Goal: Transaction & Acquisition: Purchase product/service

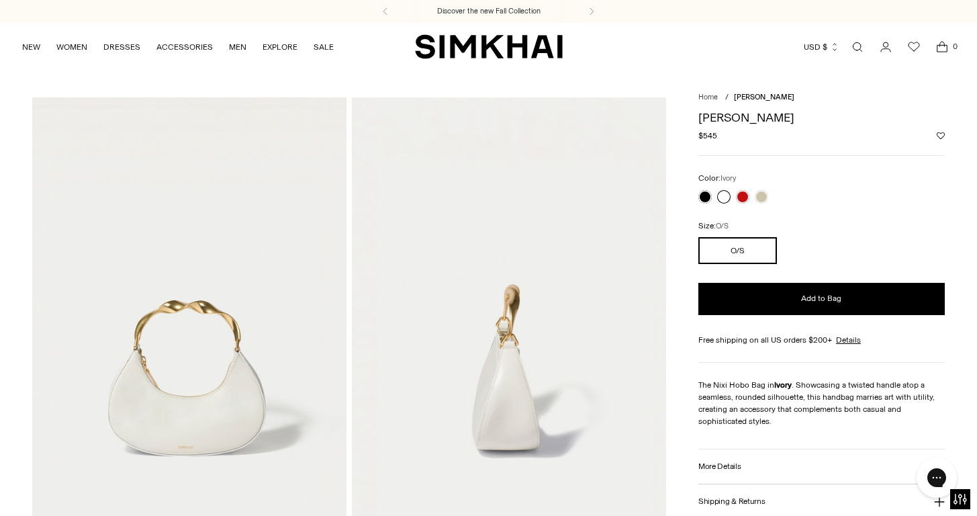
scroll to position [19, 0]
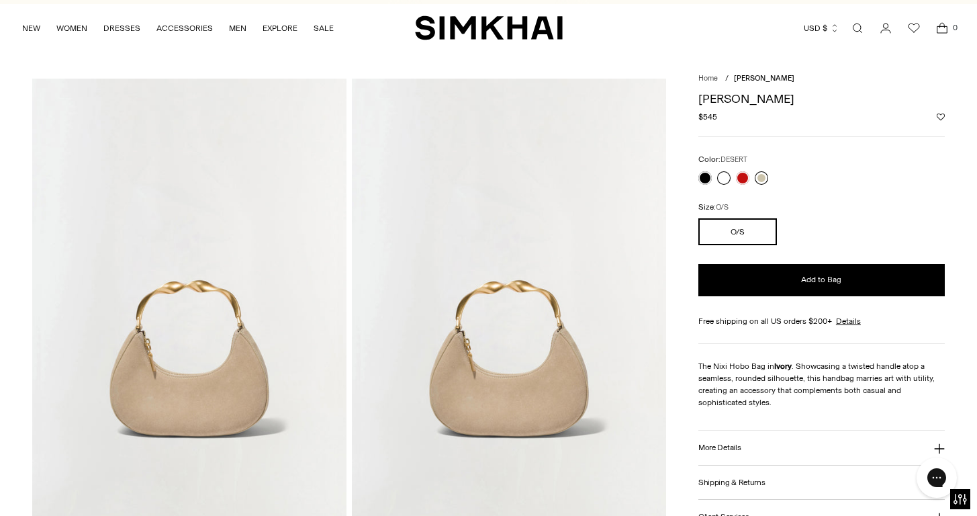
click at [762, 175] on link at bounding box center [761, 177] width 13 height 13
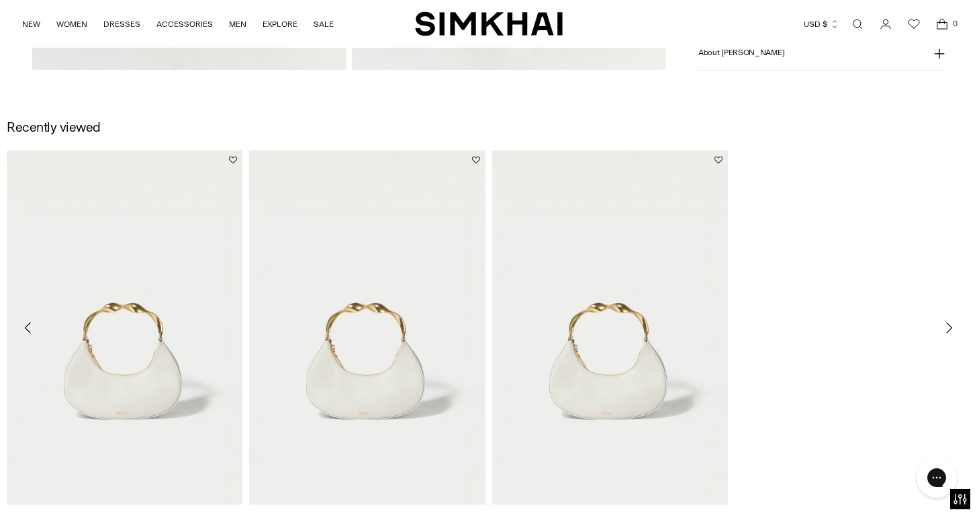
scroll to position [706, 0]
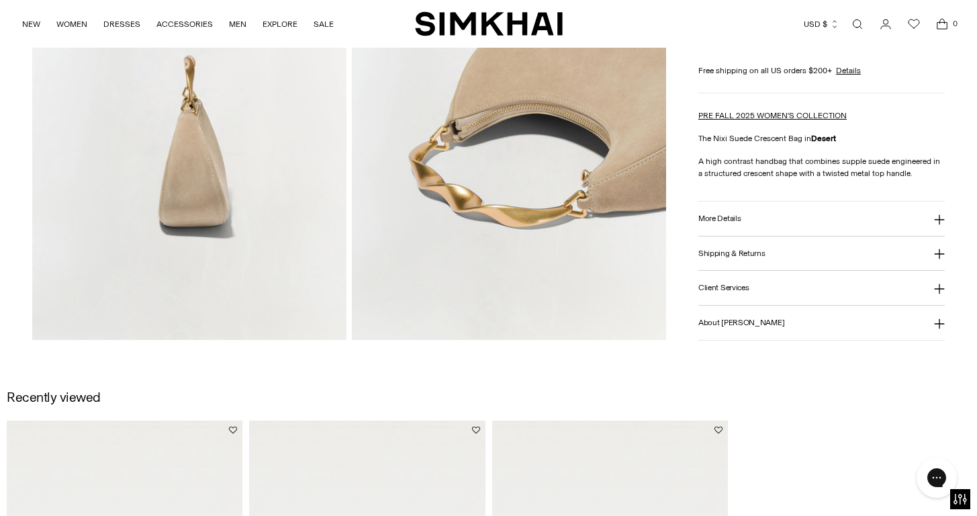
click at [788, 322] on button "About [PERSON_NAME]" at bounding box center [821, 323] width 246 height 34
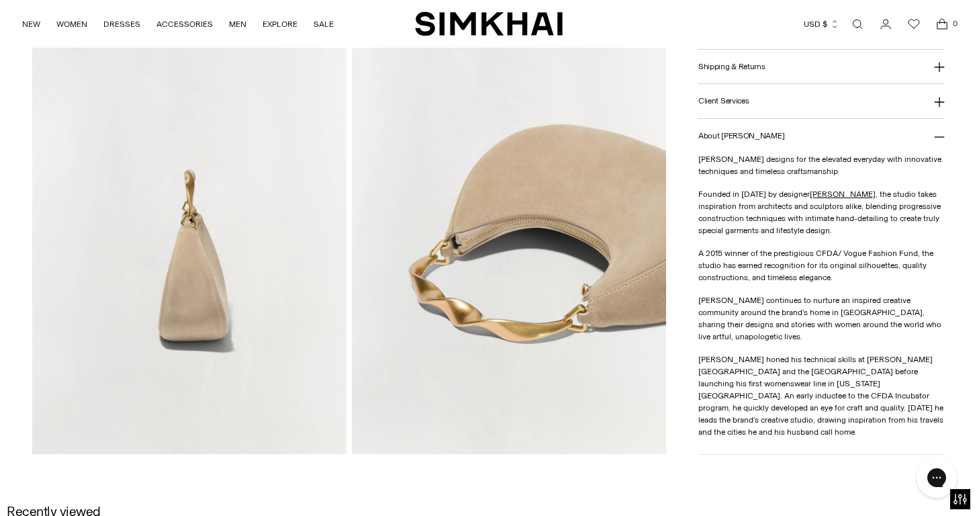
scroll to position [500, 0]
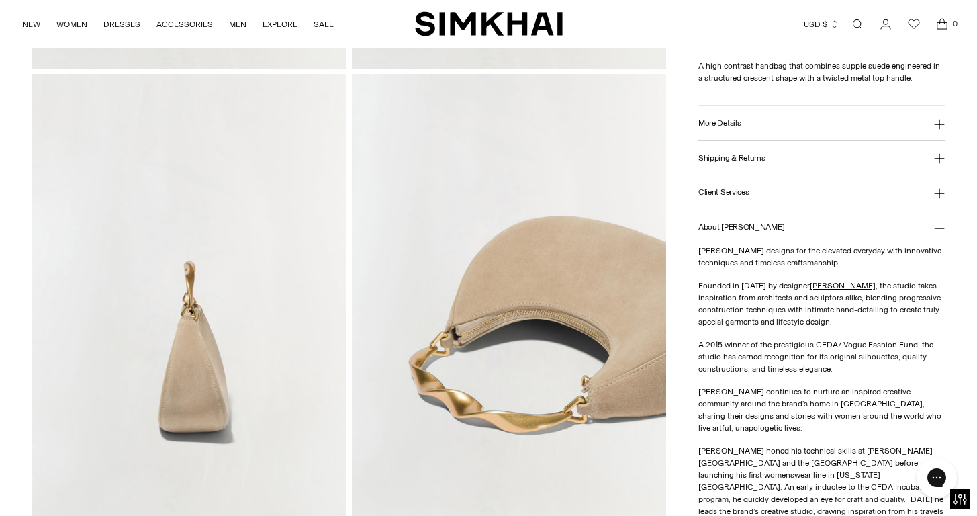
click at [782, 210] on button "Client Services" at bounding box center [821, 192] width 246 height 34
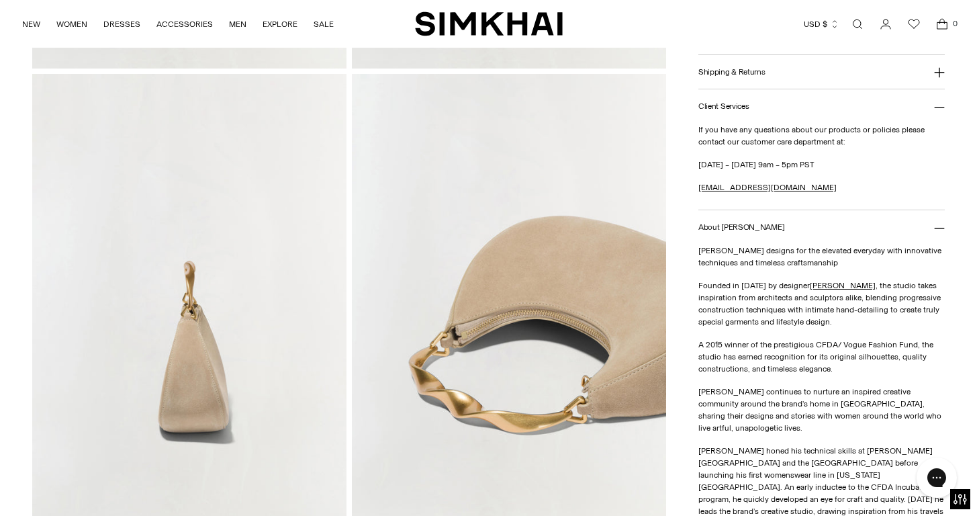
click at [831, 124] on button "Client Services" at bounding box center [821, 106] width 246 height 34
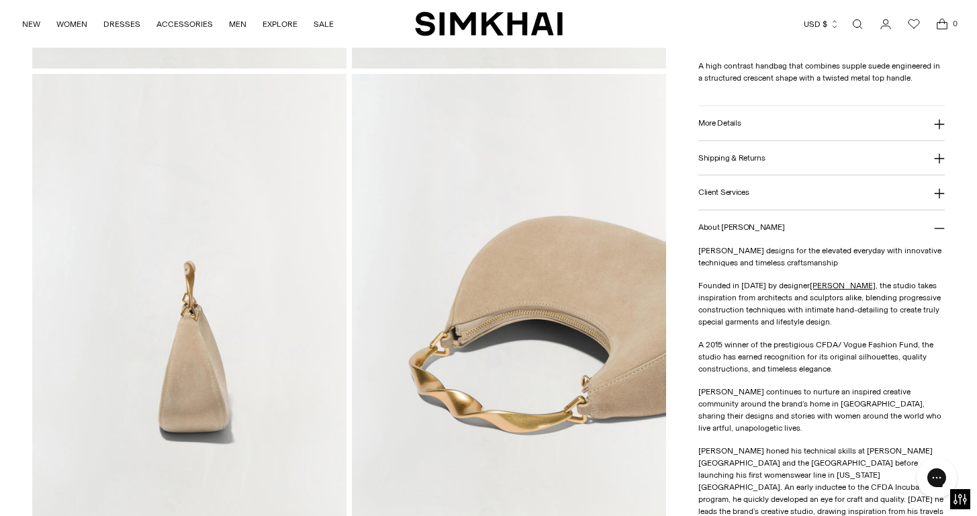
click at [804, 237] on button "About [PERSON_NAME]" at bounding box center [821, 227] width 246 height 34
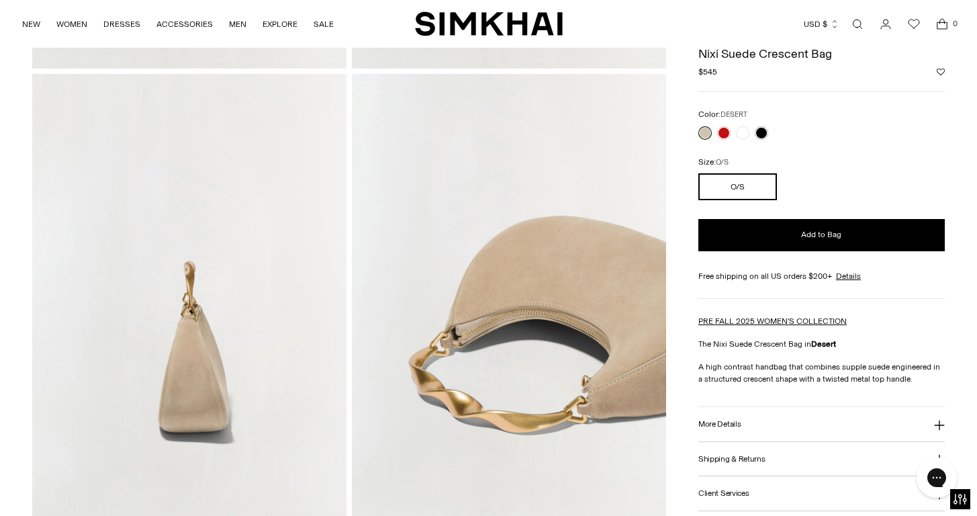
click at [792, 457] on button "Shipping & Returns" at bounding box center [821, 458] width 246 height 34
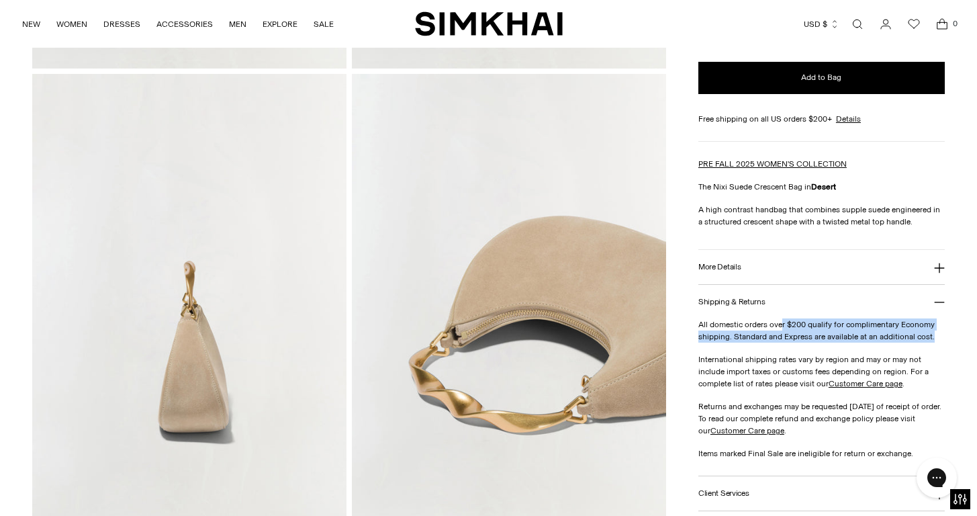
drag, startPoint x: 782, startPoint y: 322, endPoint x: 948, endPoint y: 337, distance: 166.6
click at [946, 333] on div "Home / Nixi Suede Crescent Bag Nixi Suede Crescent Bag Regular price $545 Unit …" at bounding box center [488, 71] width 977 height 948
click at [946, 338] on div "Home / Nixi Suede Crescent Bag Nixi Suede Crescent Bag Regular price $545 Unit …" at bounding box center [488, 71] width 977 height 948
click at [859, 306] on button "Shipping & Returns" at bounding box center [821, 301] width 246 height 34
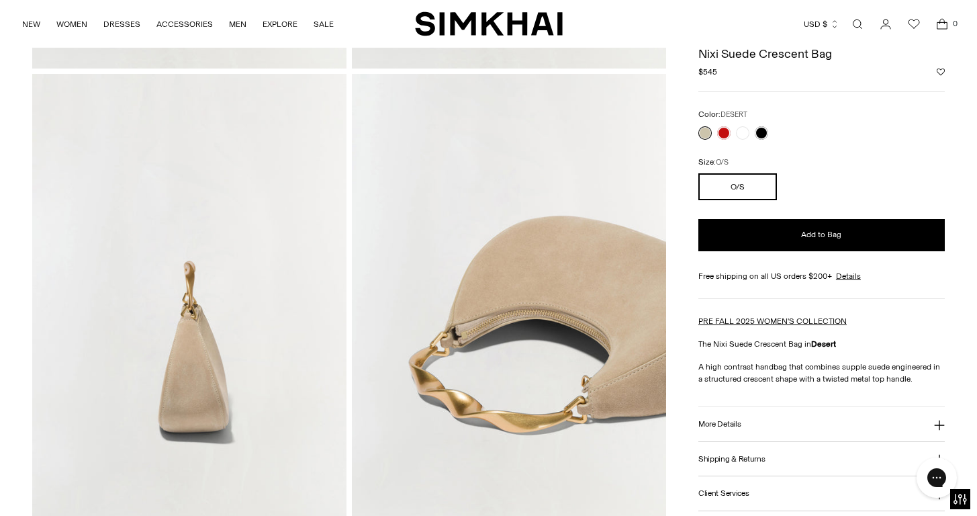
click at [790, 416] on button "More Details" at bounding box center [821, 424] width 246 height 34
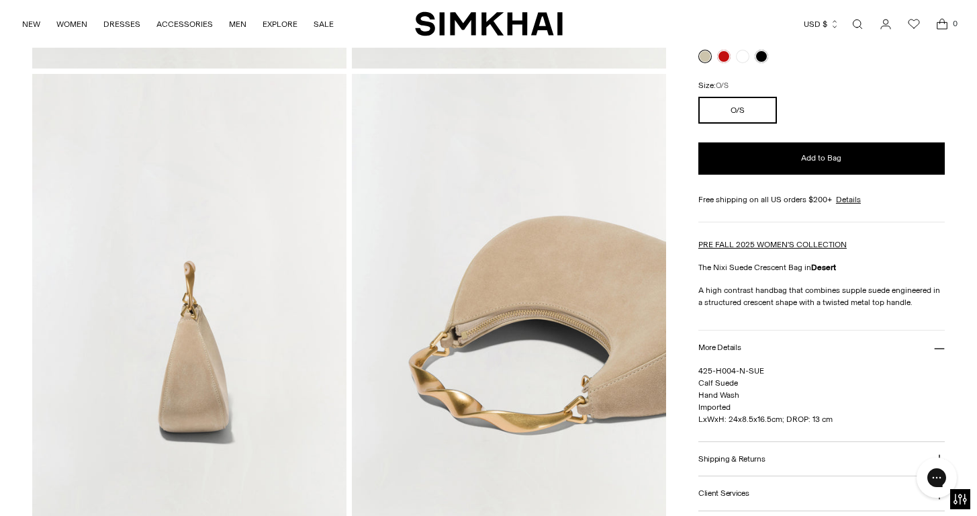
click at [839, 347] on button "More Details" at bounding box center [821, 347] width 246 height 34
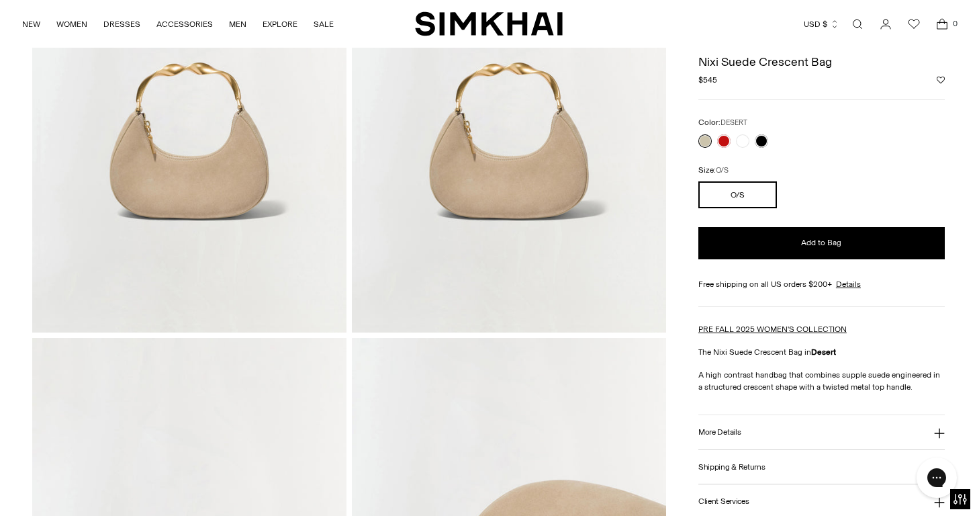
scroll to position [0, 0]
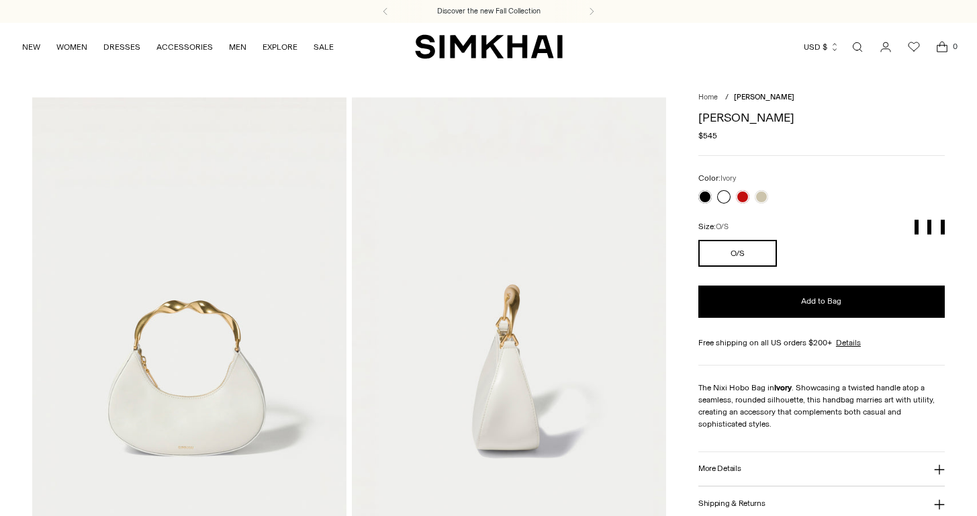
scroll to position [21, 0]
